Goal: Information Seeking & Learning: Learn about a topic

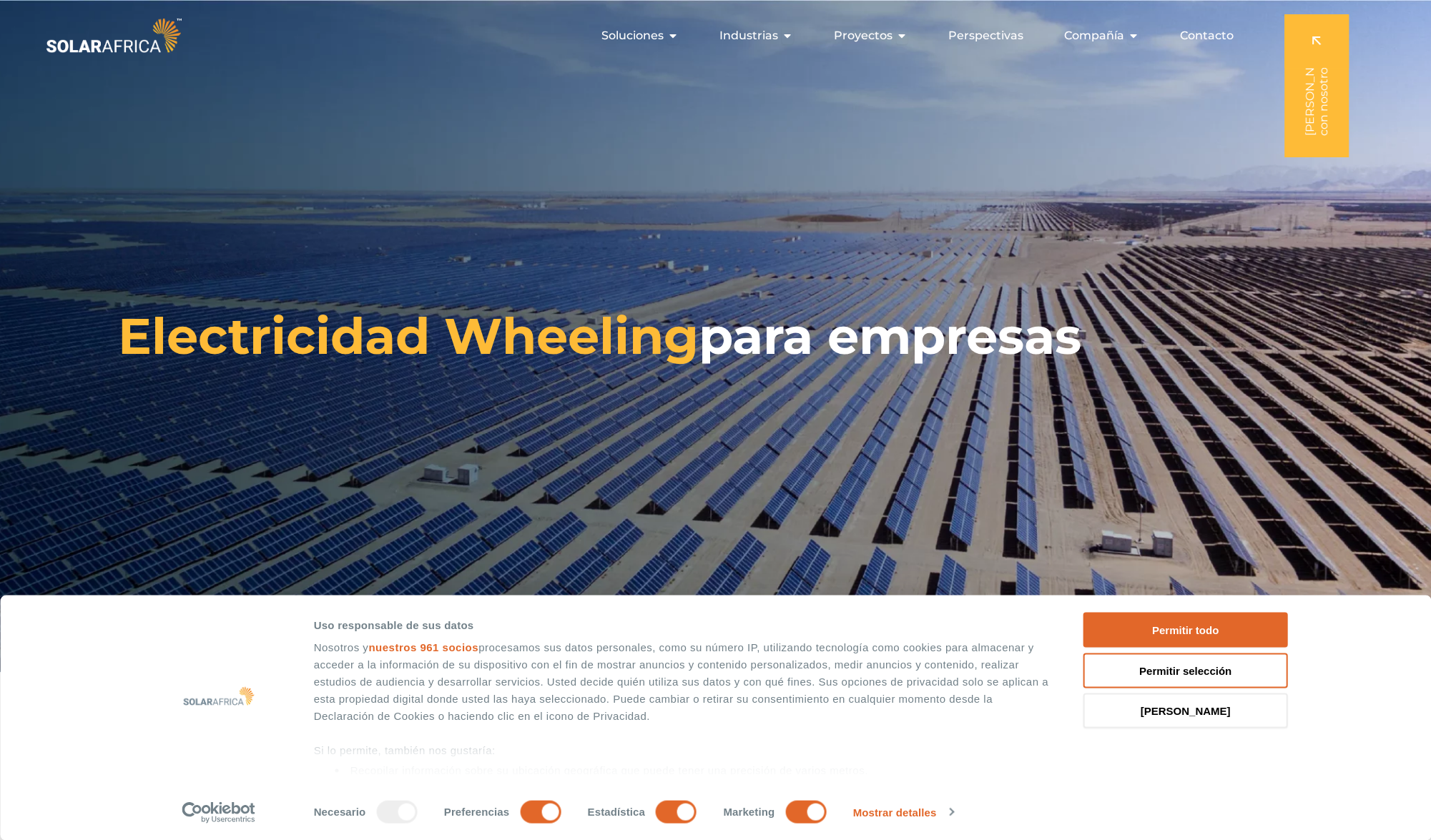
click at [117, 642] on div "Consentir Detalles Configuración de anuncios Acerca de Uso responsable de sus d…" at bounding box center [716, 718] width 1431 height 246
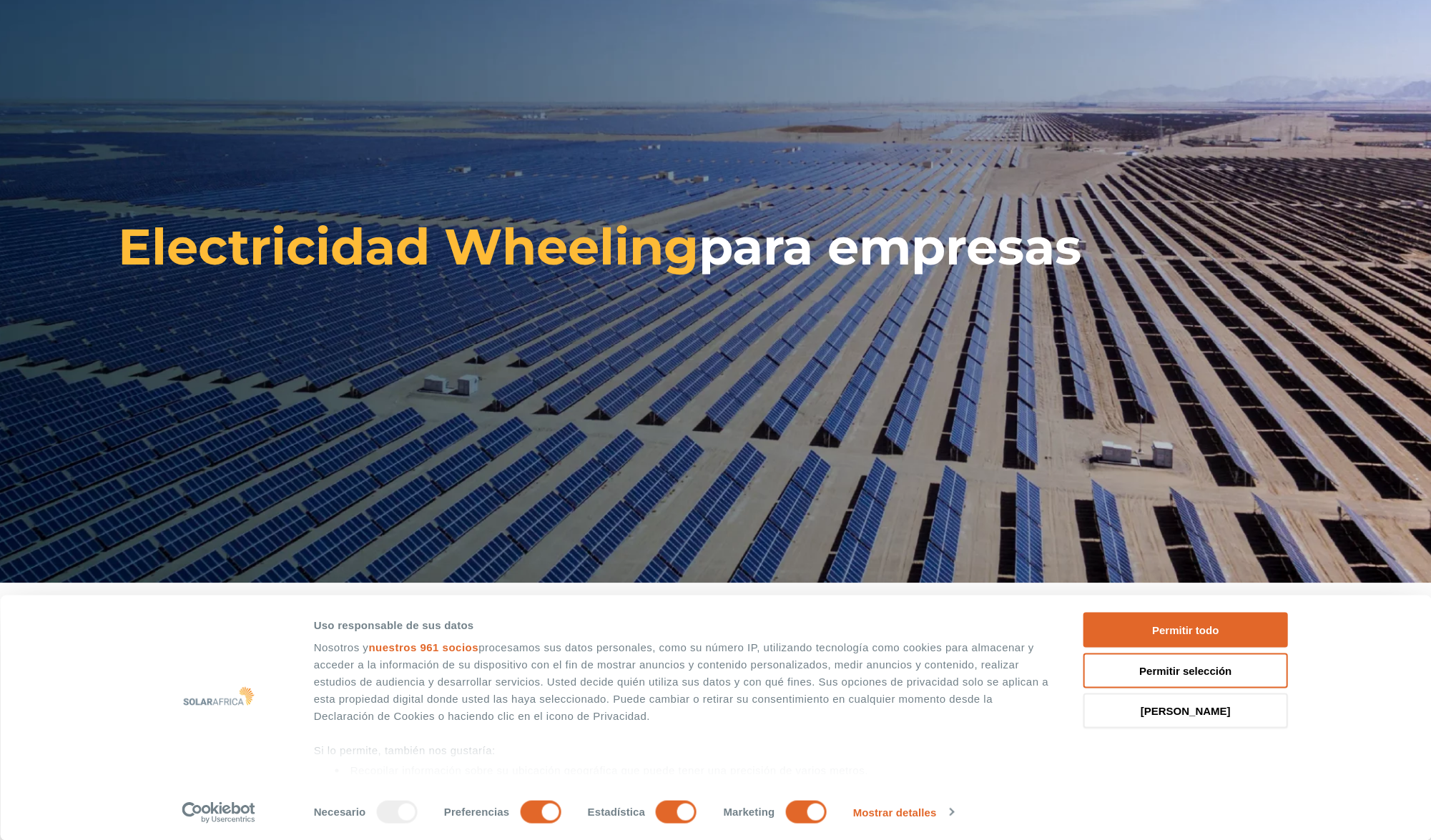
scroll to position [257, 0]
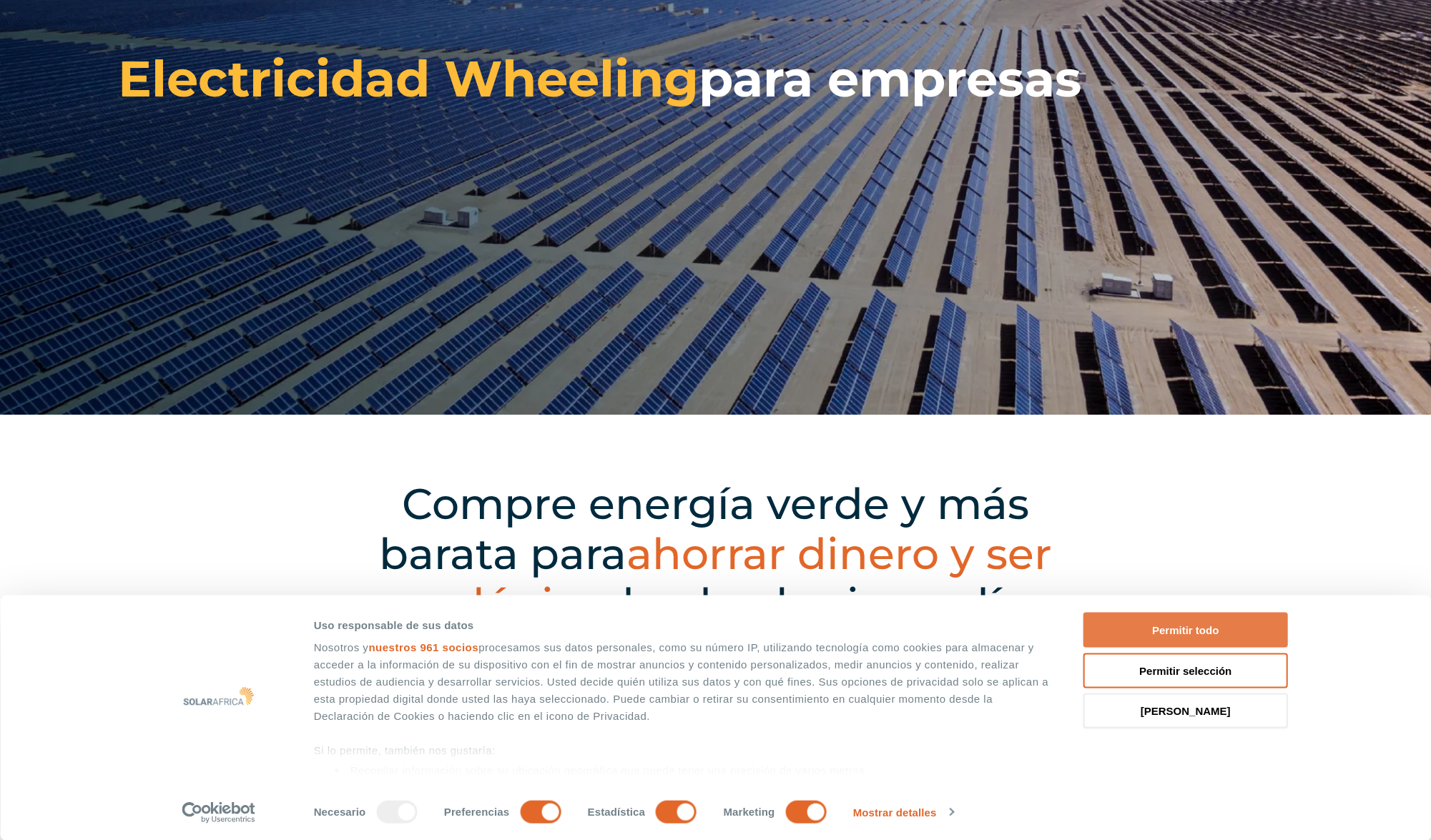
click at [1238, 626] on button "Permitir todo" at bounding box center [1185, 630] width 205 height 35
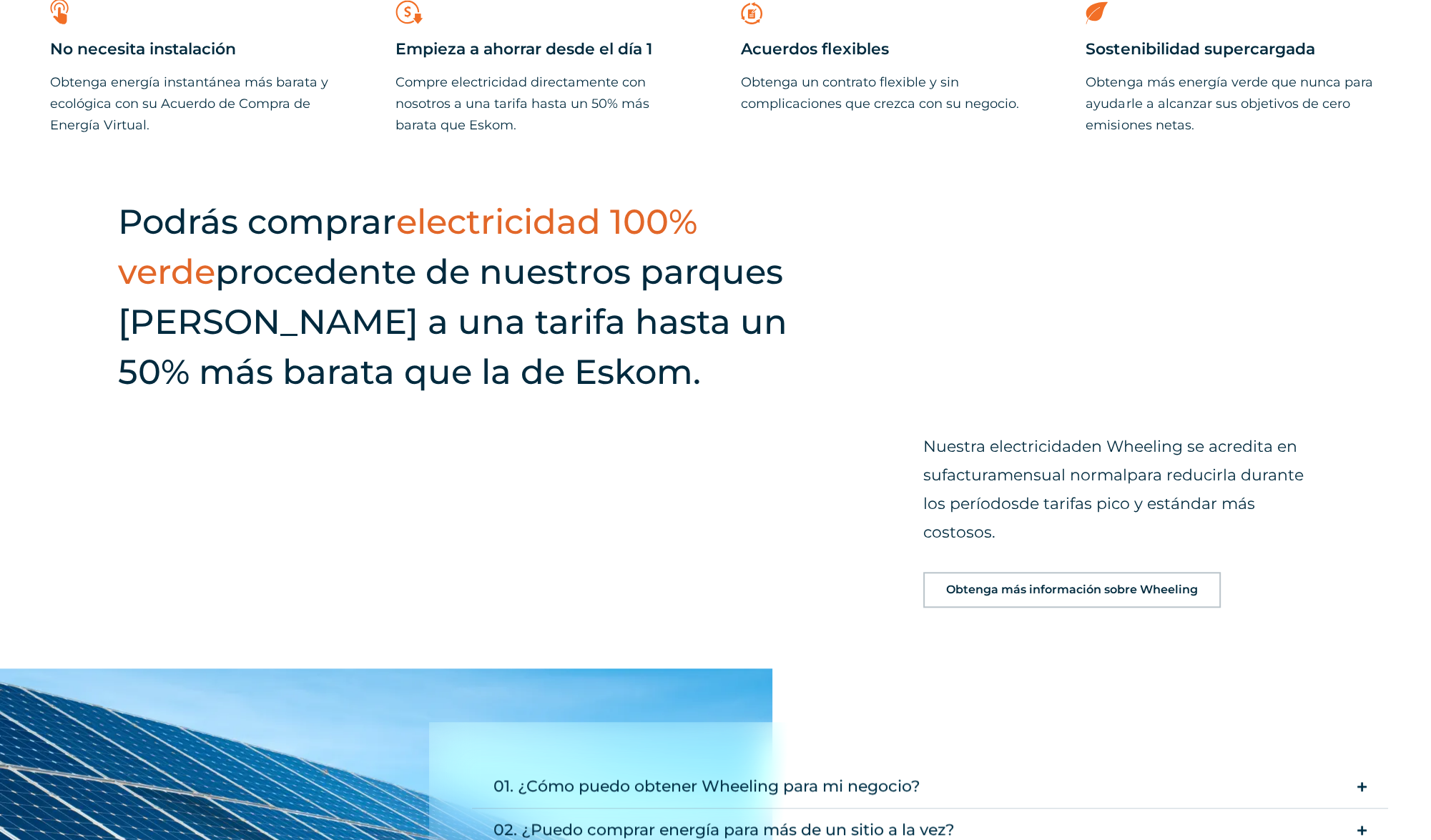
scroll to position [1689, 0]
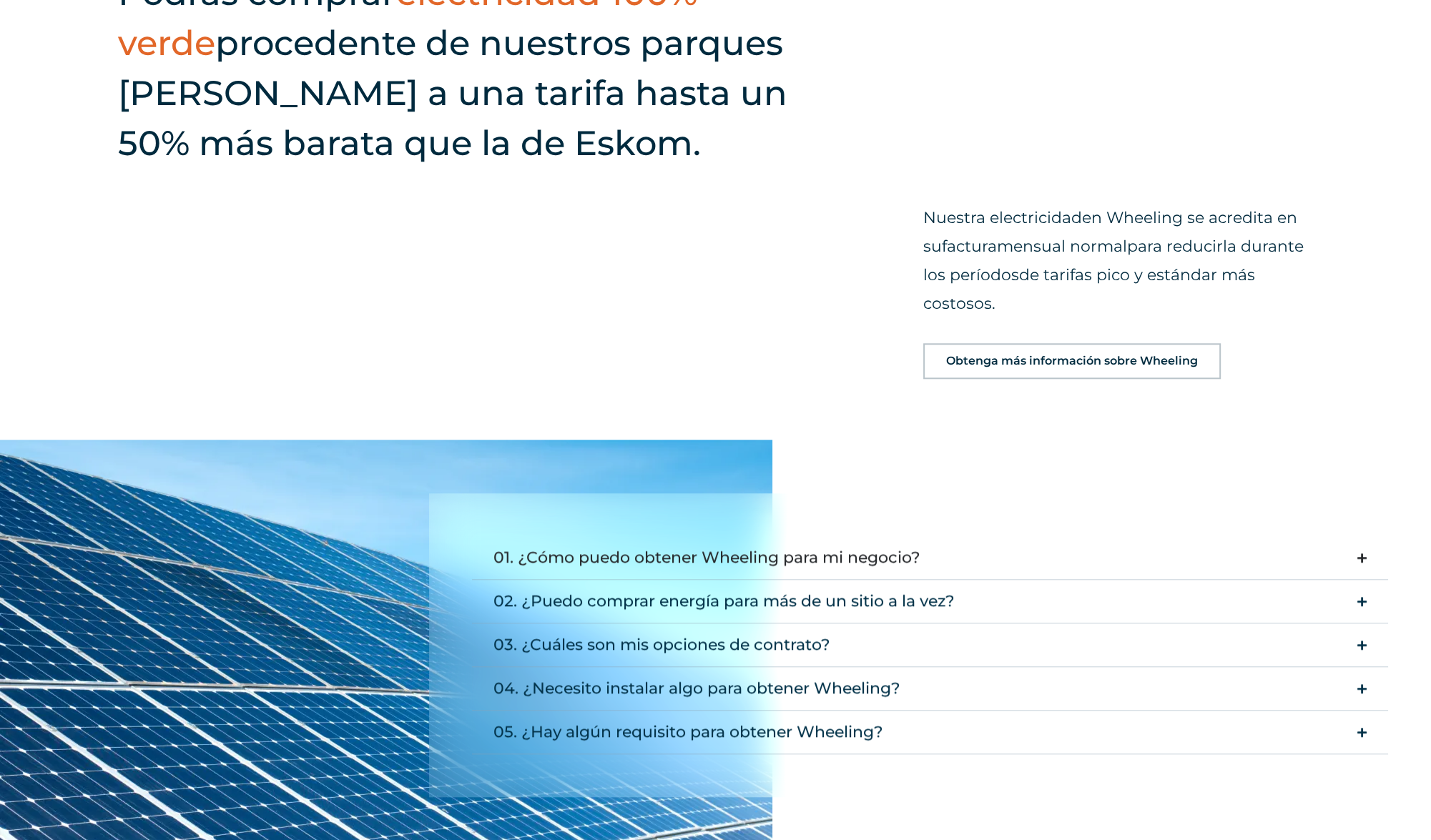
click at [801, 554] on font "01. ¿Cómo puedo obtener Wheeling para mi negocio?" at bounding box center [707, 557] width 427 height 20
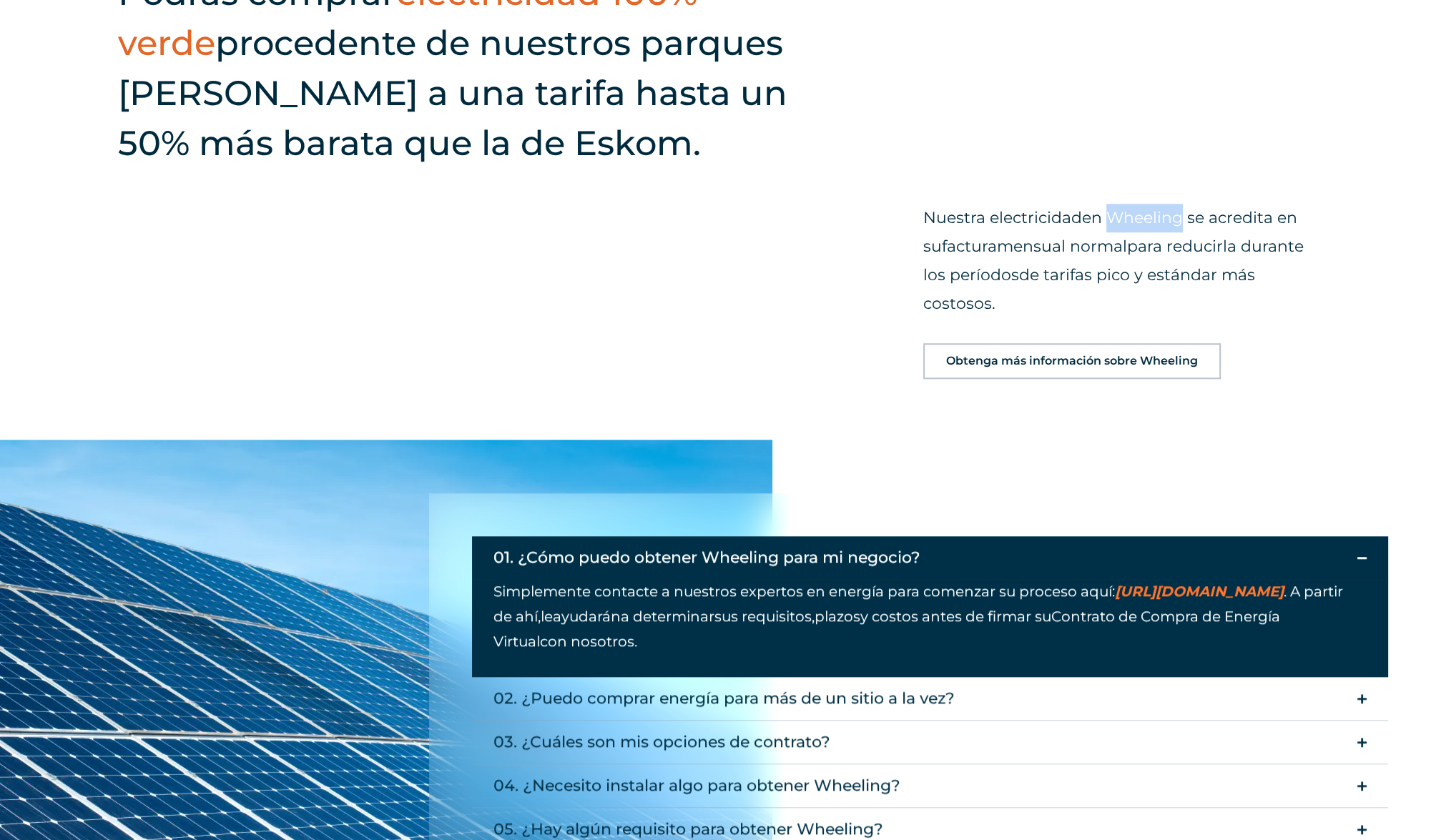
drag, startPoint x: 1113, startPoint y: 218, endPoint x: 1187, endPoint y: 218, distance: 74.0
click at [1187, 218] on font "en Wheeling se acredita en su" at bounding box center [1110, 232] width 374 height 48
copy font "Wheeling"
drag, startPoint x: 576, startPoint y: 141, endPoint x: 683, endPoint y: 149, distance: 107.3
click at [683, 149] on font "procedente de nuestros parques [PERSON_NAME] a una tarifa hasta un 50% más bara…" at bounding box center [452, 93] width 670 height 141
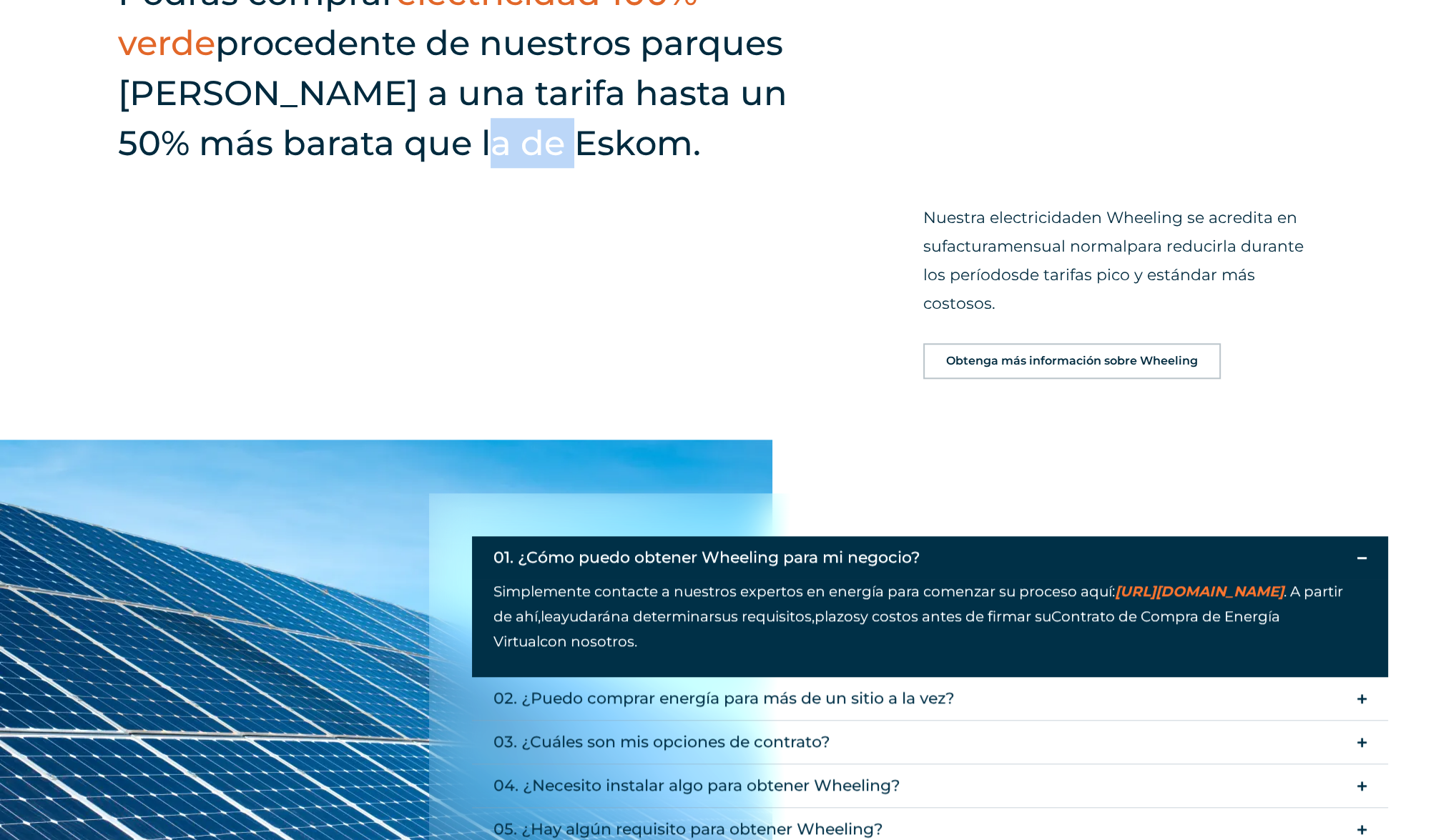
copy font "Eskom"
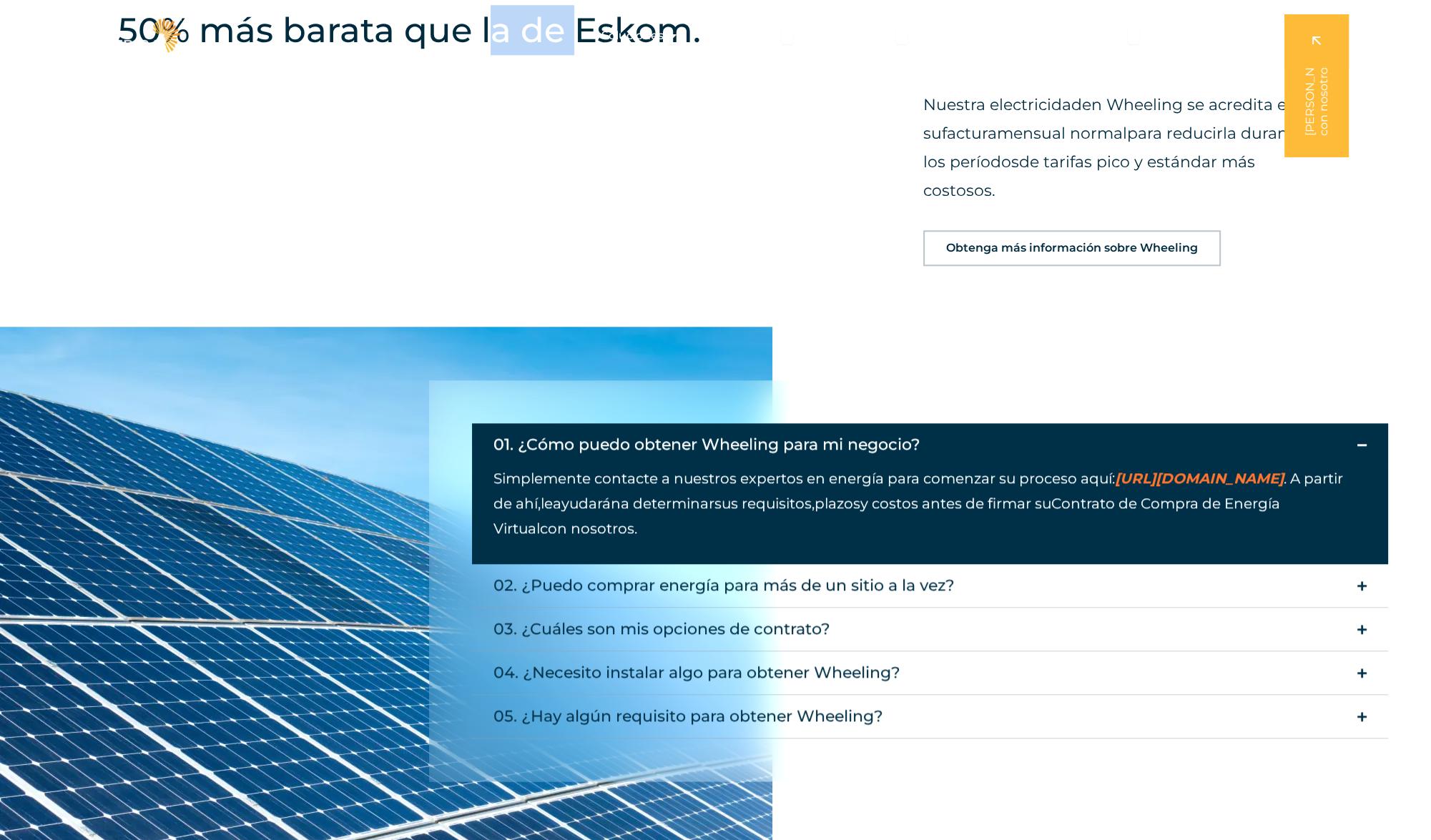
scroll to position [0, 0]
